Goal: Entertainment & Leisure: Consume media (video, audio)

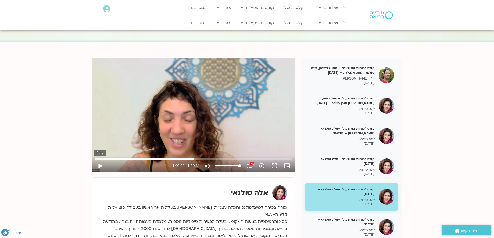
scroll to position [64, 0]
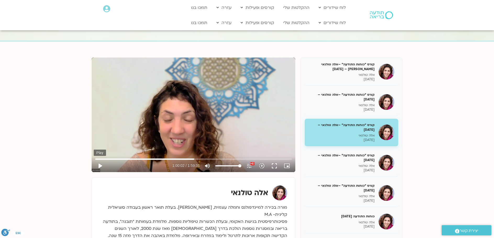
click at [98, 166] on button "play_arrow" at bounding box center [100, 166] width 13 height 13
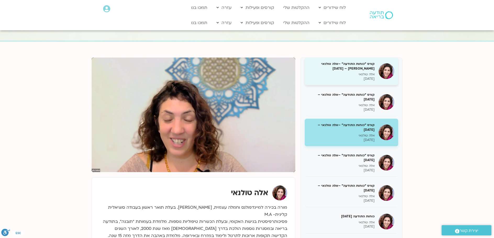
type input "3627.655406"
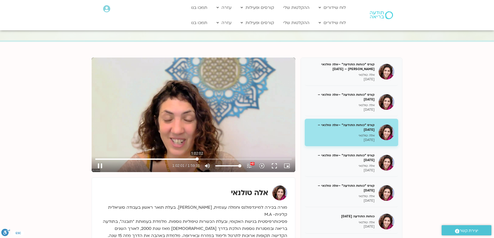
click at [197, 160] on input "Seek" at bounding box center [193, 159] width 196 height 3
click at [205, 158] on input "Seek" at bounding box center [193, 159] width 196 height 3
click at [219, 160] on input "Seek" at bounding box center [193, 159] width 196 height 3
click at [223, 158] on input "Seek" at bounding box center [193, 159] width 196 height 3
click at [221, 160] on input "Seek" at bounding box center [193, 159] width 196 height 3
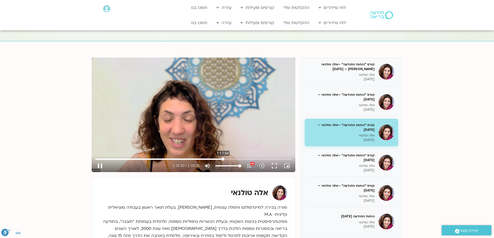
click at [223, 159] on input "Seek" at bounding box center [193, 159] width 196 height 3
click at [249, 160] on input "Seek" at bounding box center [193, 159] width 196 height 3
click at [250, 160] on input "Seek" at bounding box center [193, 159] width 196 height 3
click at [252, 159] on input "Seek" at bounding box center [193, 159] width 196 height 3
click at [252, 160] on input "Seek" at bounding box center [193, 159] width 196 height 3
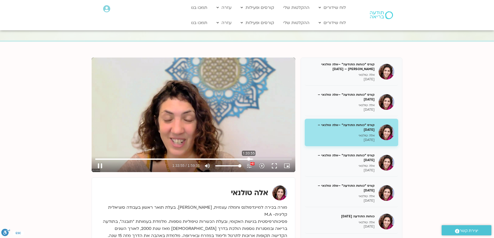
click at [249, 160] on input "Seek" at bounding box center [193, 159] width 196 height 3
click at [258, 158] on input "Seek" at bounding box center [193, 159] width 196 height 3
click at [261, 160] on input "Seek" at bounding box center [193, 159] width 196 height 3
click at [266, 158] on input "Seek" at bounding box center [193, 159] width 196 height 3
click at [99, 164] on button "pause" at bounding box center [100, 166] width 13 height 13
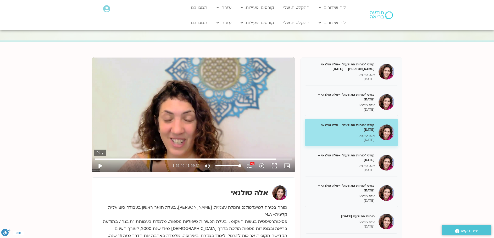
click at [99, 165] on button "play_arrow" at bounding box center [100, 166] width 13 height 13
click at [281, 158] on input "Seek" at bounding box center [193, 159] width 196 height 3
click at [284, 159] on input "Seek" at bounding box center [193, 159] width 196 height 3
click at [287, 160] on input "Seek" at bounding box center [193, 159] width 196 height 3
click at [289, 159] on input "Seek" at bounding box center [193, 159] width 196 height 3
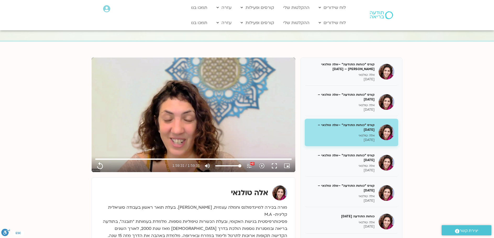
type input "7171.88"
